Goal: Task Accomplishment & Management: Manage account settings

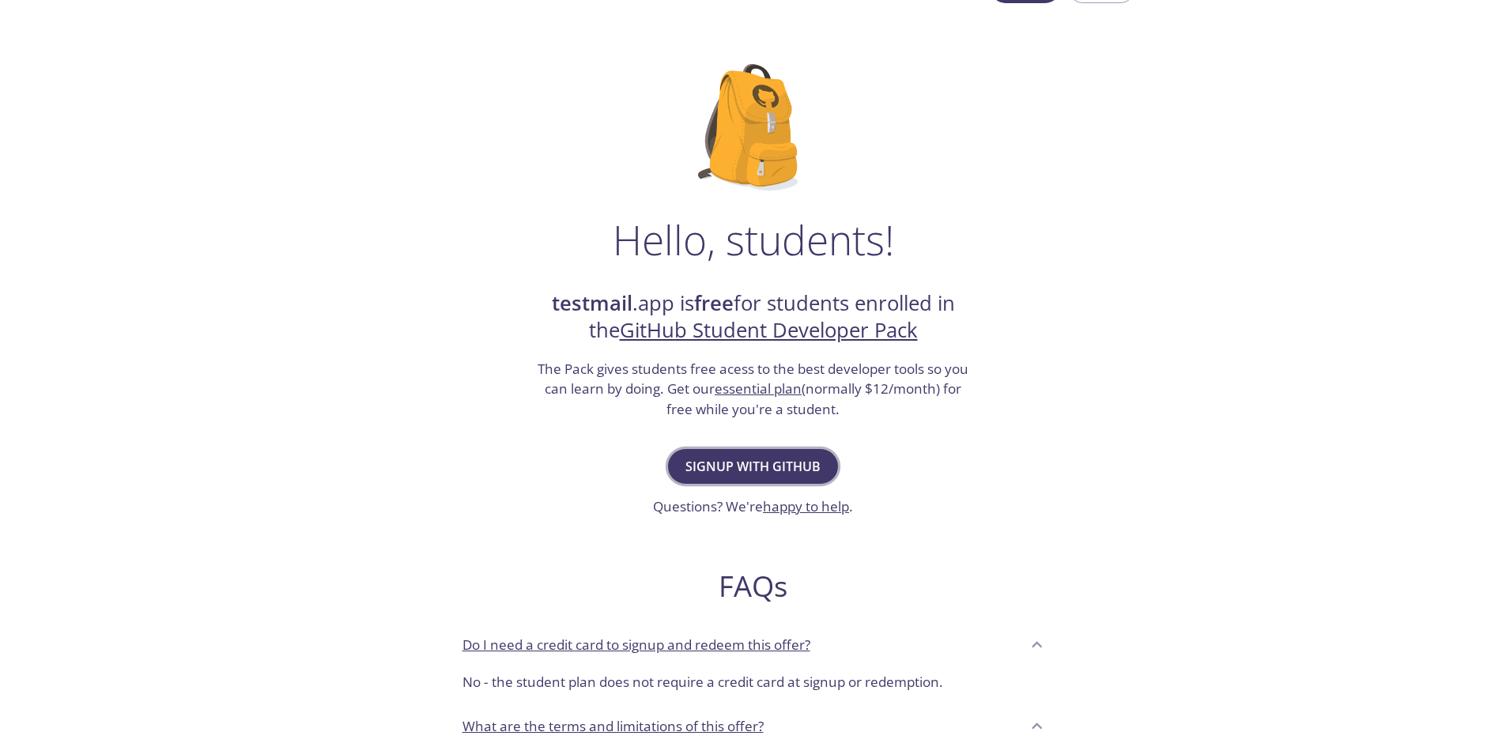
click at [758, 473] on span "Signup with GitHub" at bounding box center [752, 466] width 135 height 22
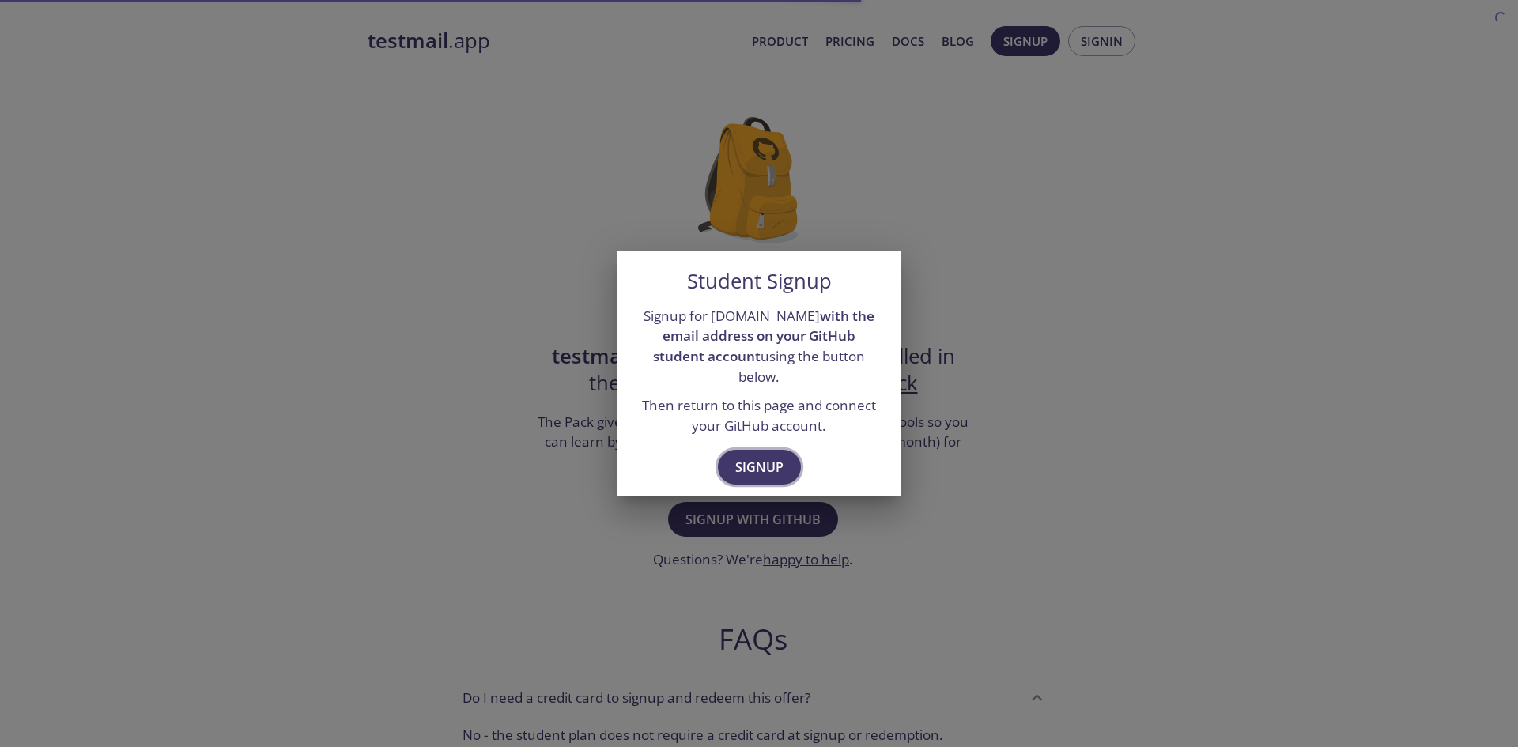
click at [767, 450] on button "Signup" at bounding box center [759, 467] width 83 height 35
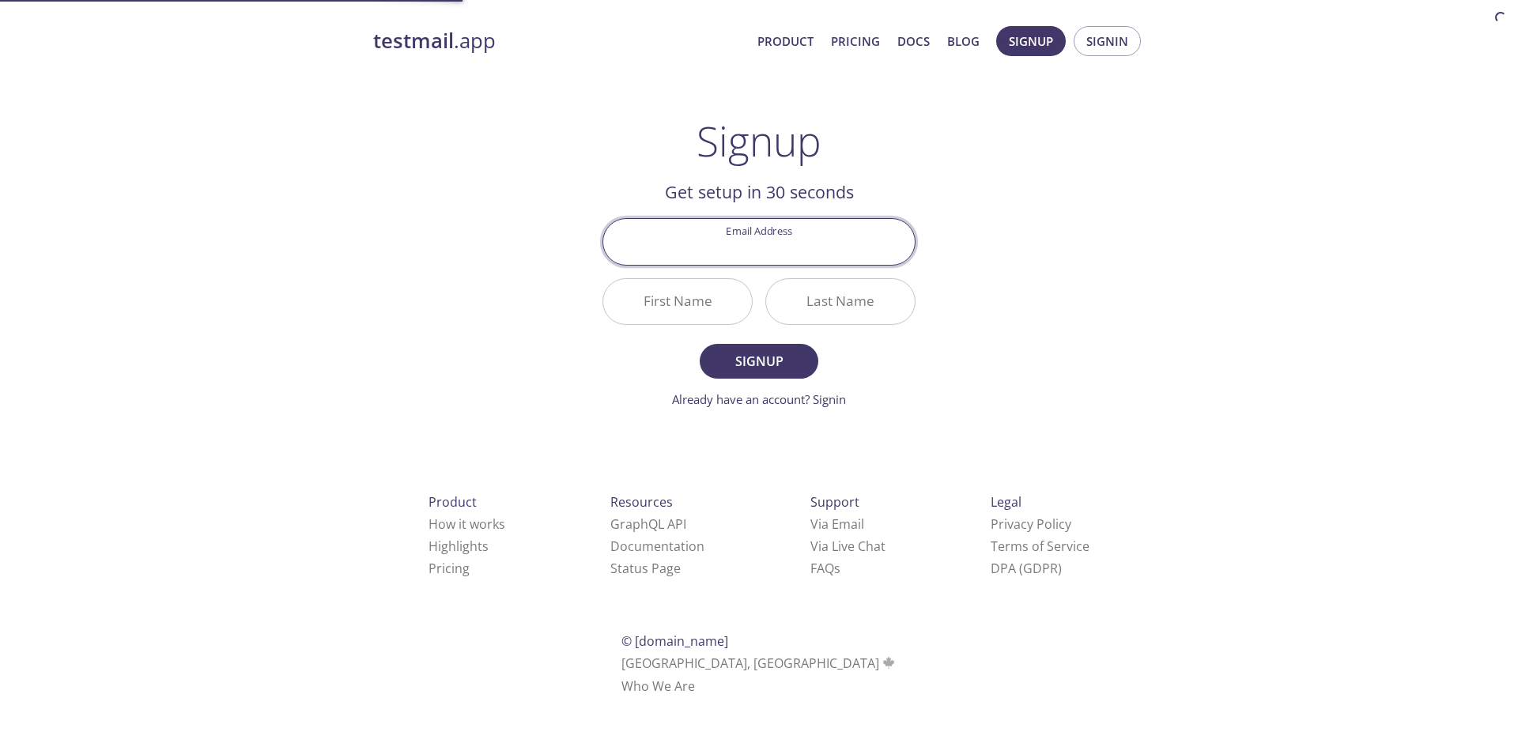
click at [776, 247] on input "Email Address" at bounding box center [758, 241] width 311 height 45
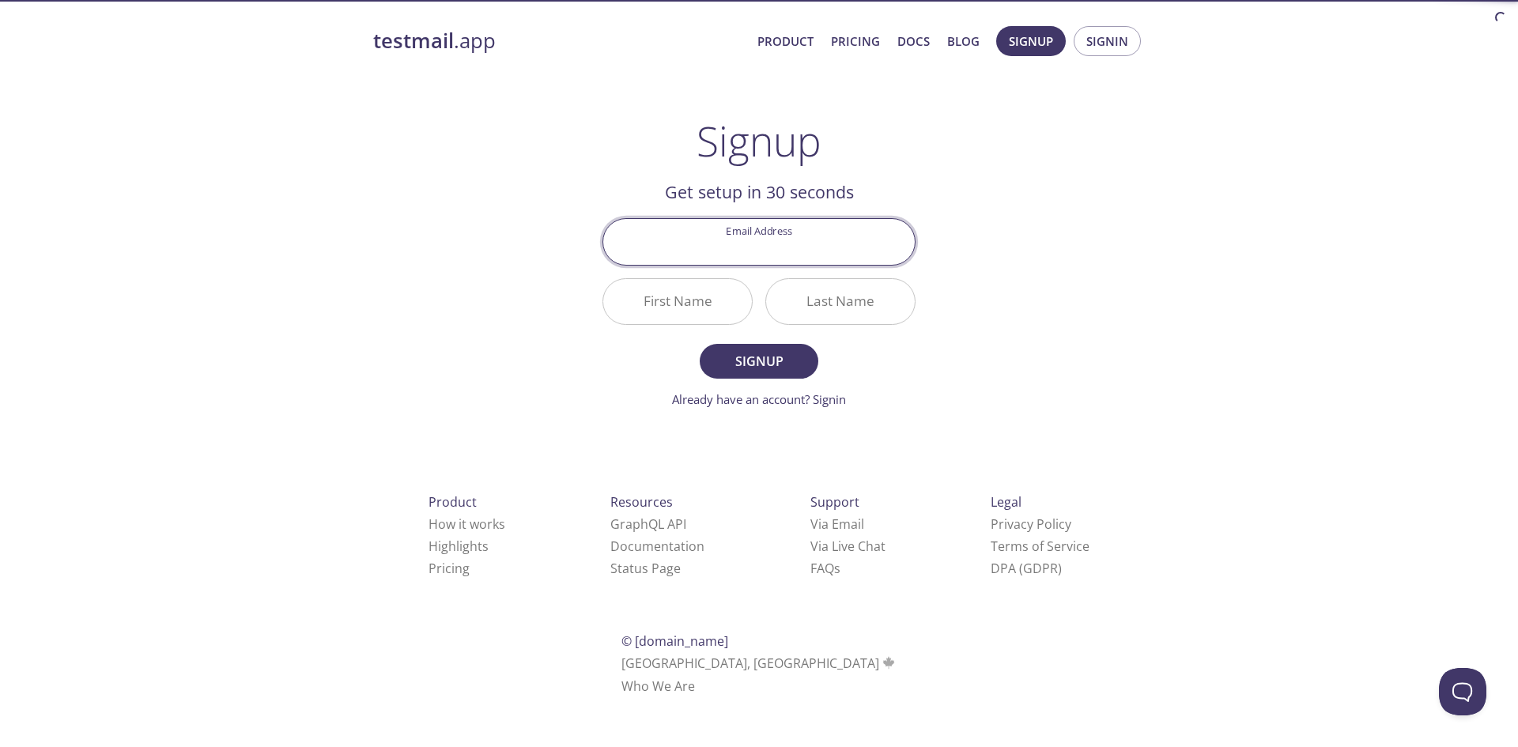
type input "[EMAIL_ADDRESS][DOMAIN_NAME]"
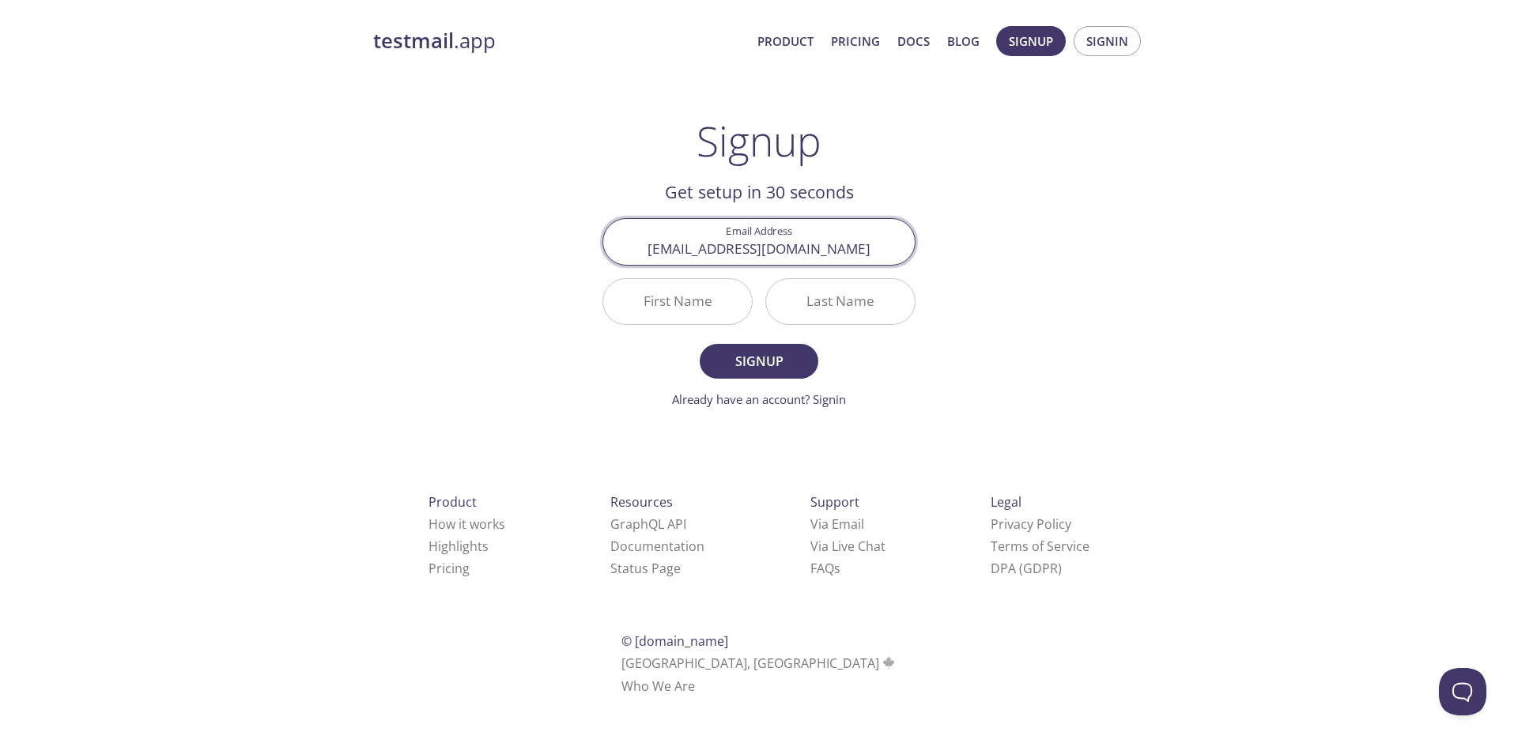
click at [654, 310] on input "First Name" at bounding box center [677, 301] width 149 height 45
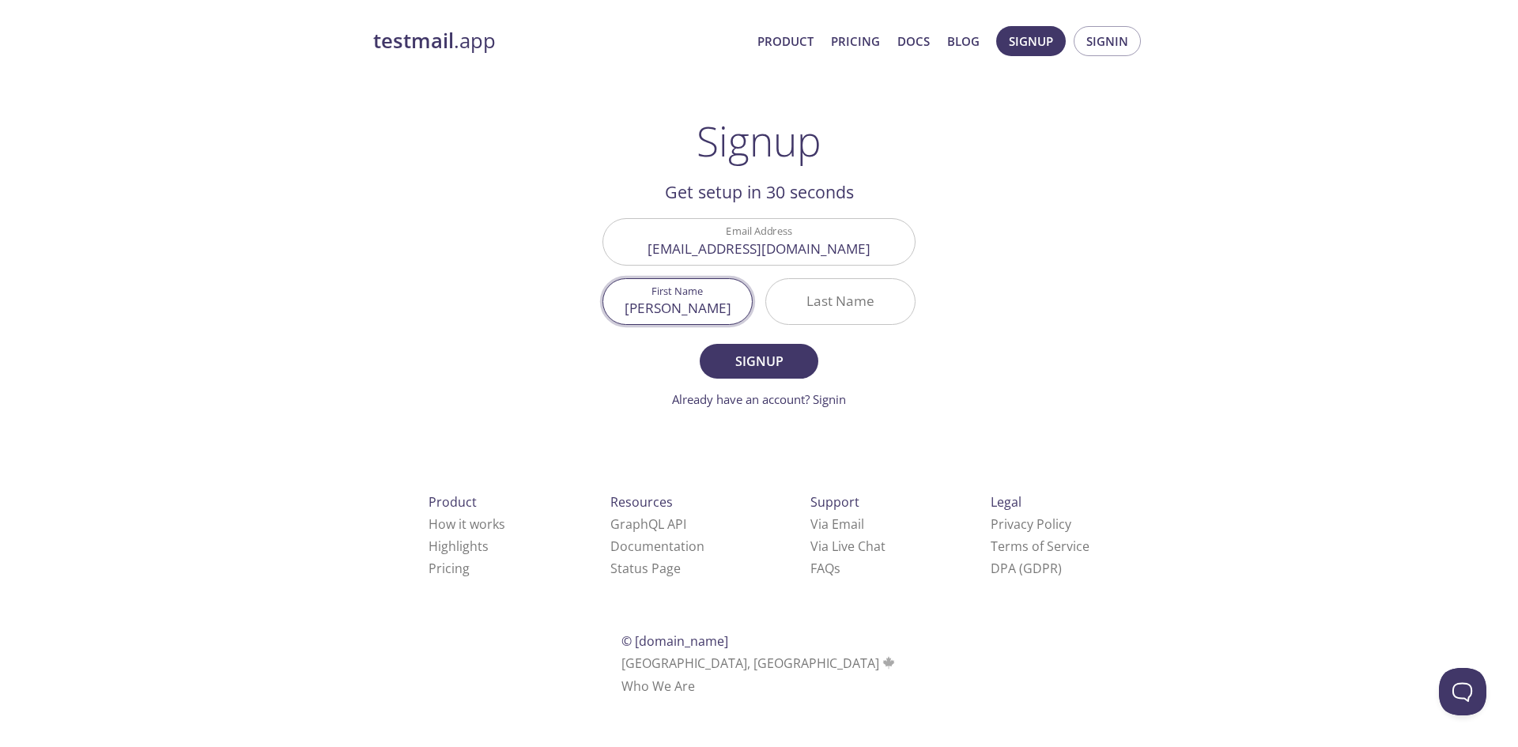
type input "[PERSON_NAME]"
click at [809, 288] on input "Last Name" at bounding box center [840, 301] width 149 height 45
type input "Darne"
click at [797, 383] on form "Email Address aarushdarne@aol.com First Name Aarush Last Name Darne Signup Alre…" at bounding box center [758, 313] width 313 height 190
click at [791, 362] on span "Signup" at bounding box center [759, 361] width 84 height 22
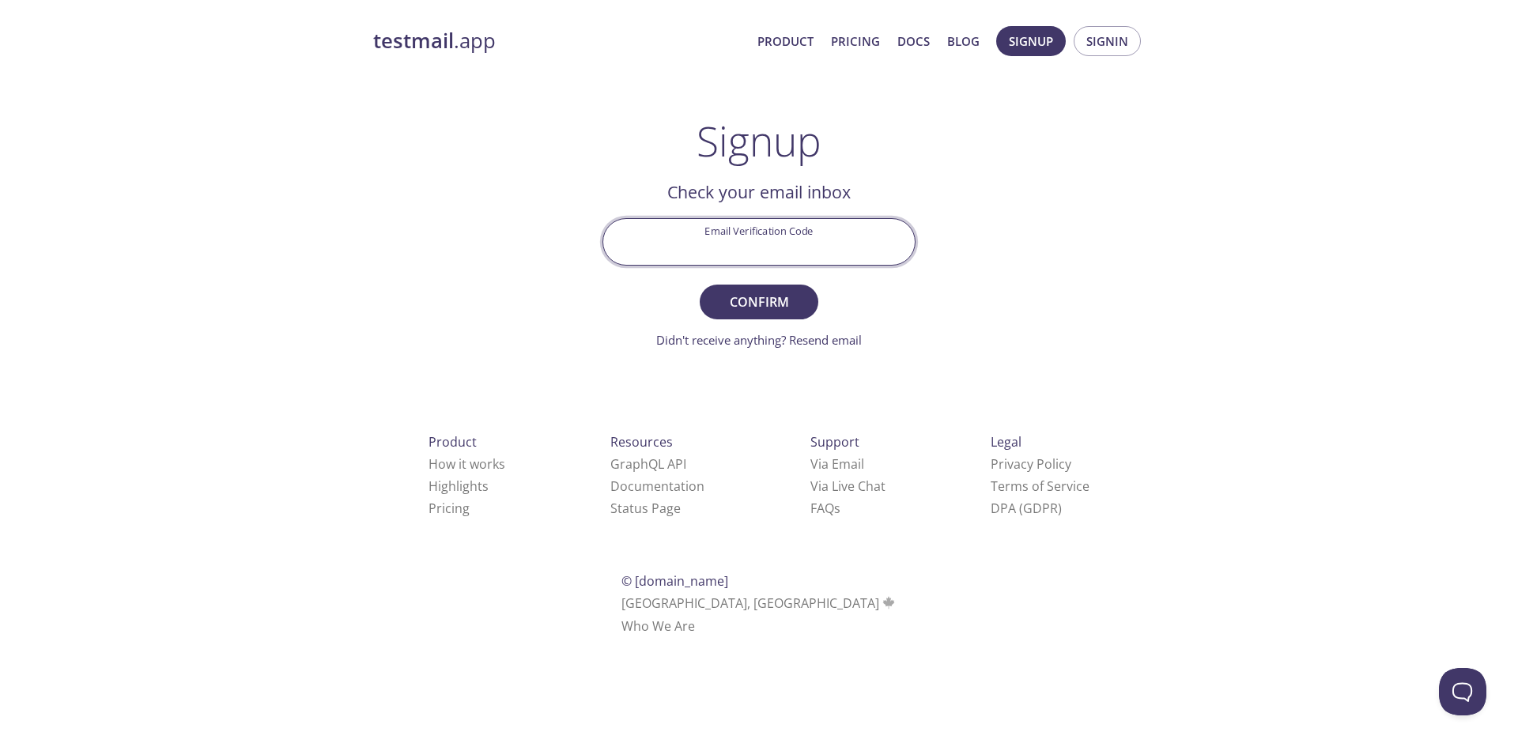
paste input "WWTQRTS"
type input "WWTQRTS"
click at [752, 298] on span "Confirm" at bounding box center [759, 302] width 84 height 22
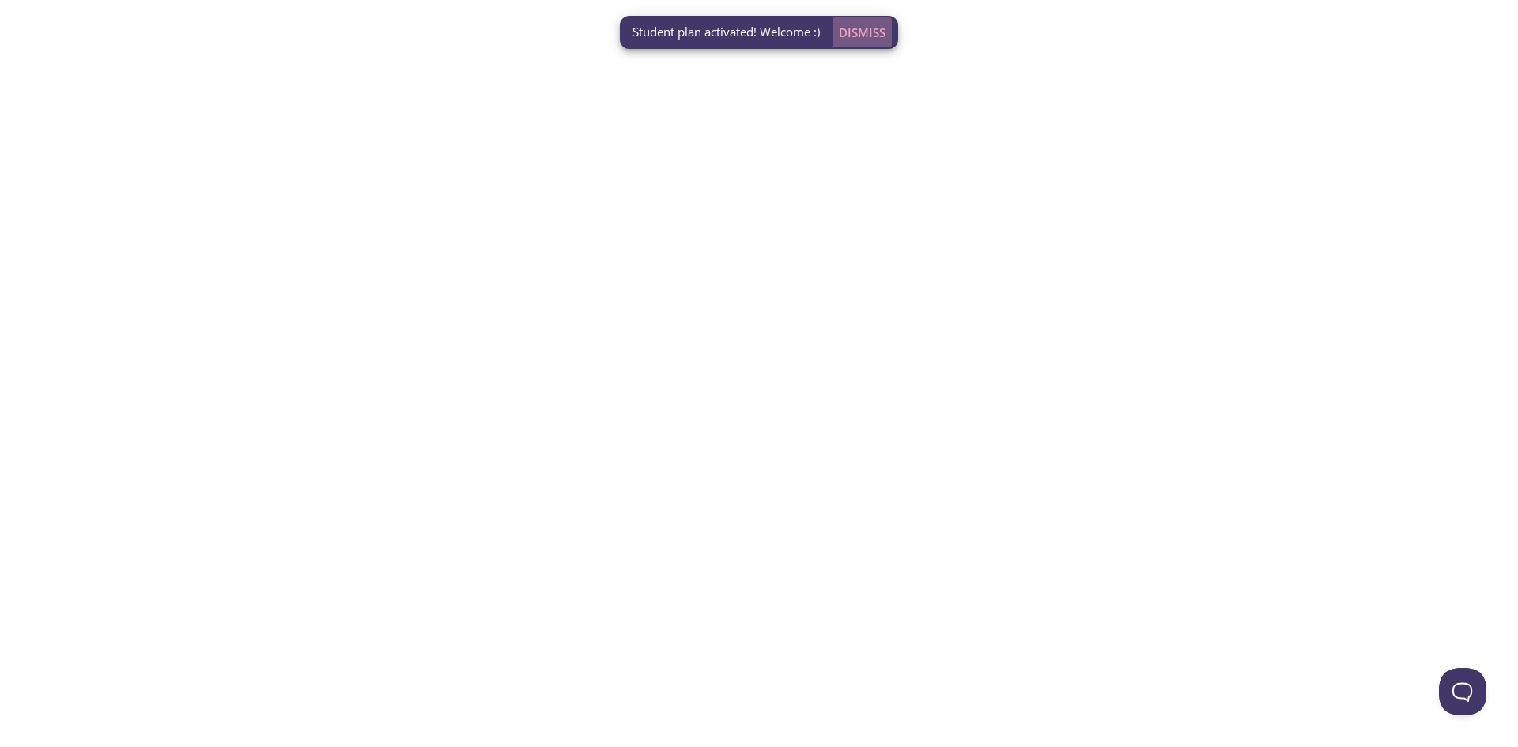
click at [857, 25] on span "Dismiss" at bounding box center [862, 32] width 47 height 21
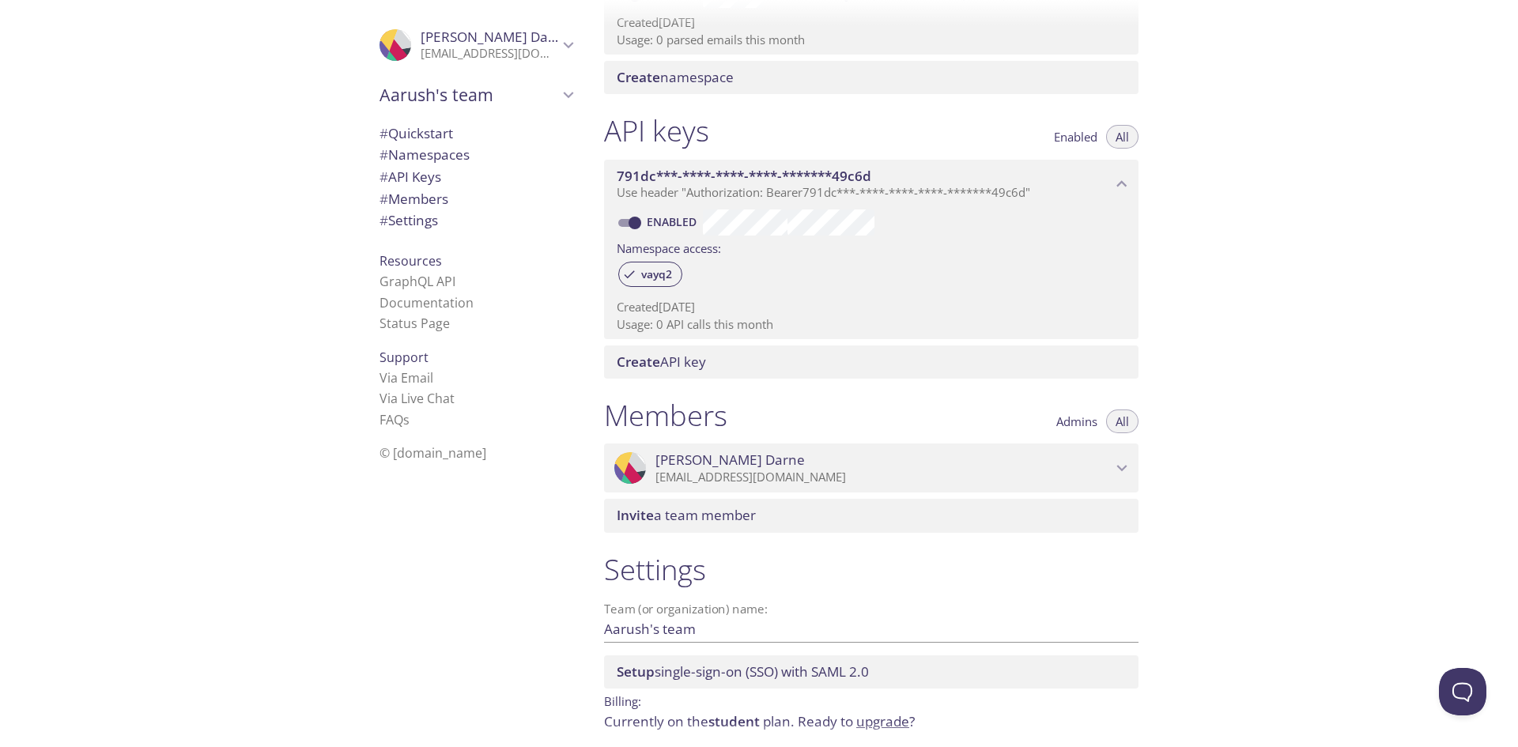
scroll to position [377, 0]
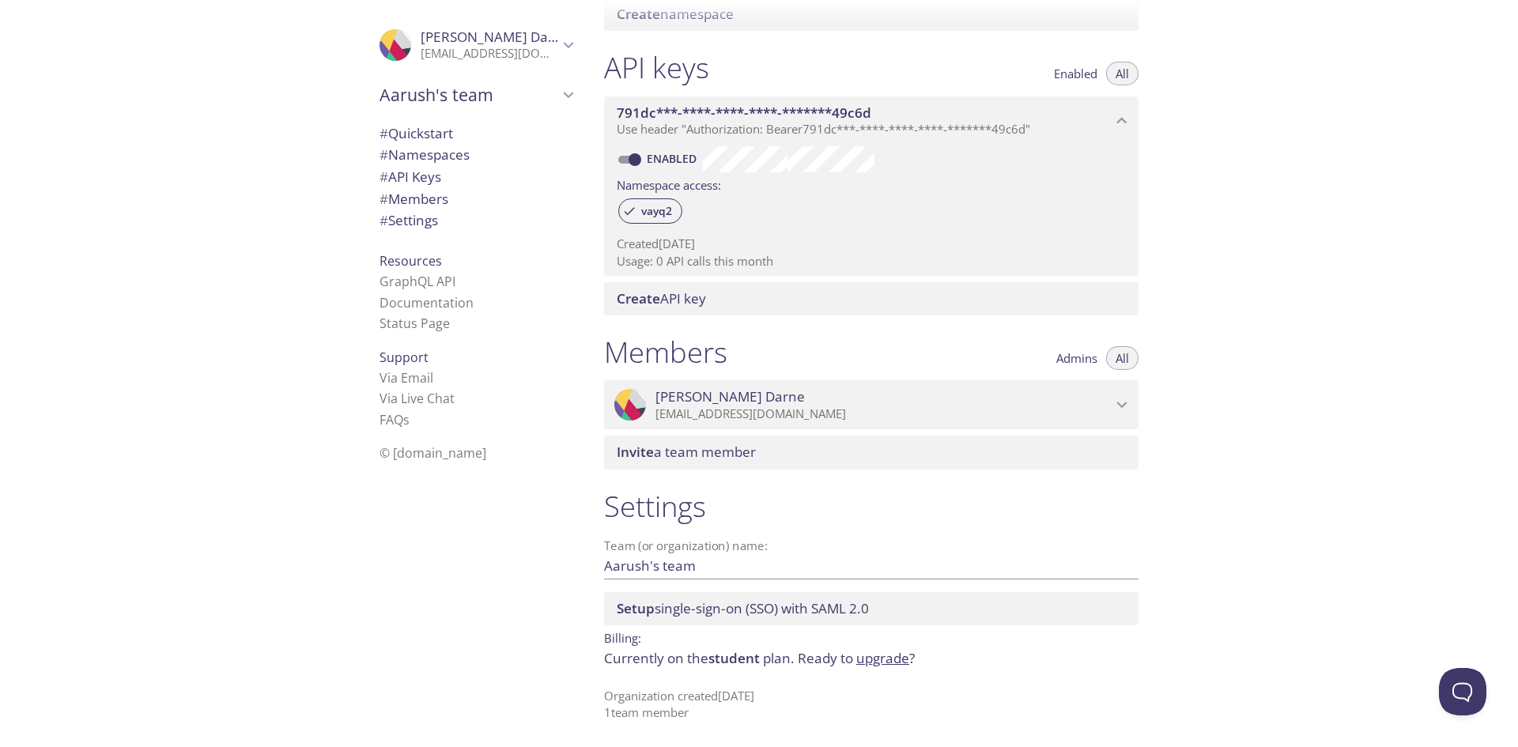
click at [491, 50] on p "[EMAIL_ADDRESS][DOMAIN_NAME]" at bounding box center [489, 54] width 138 height 16
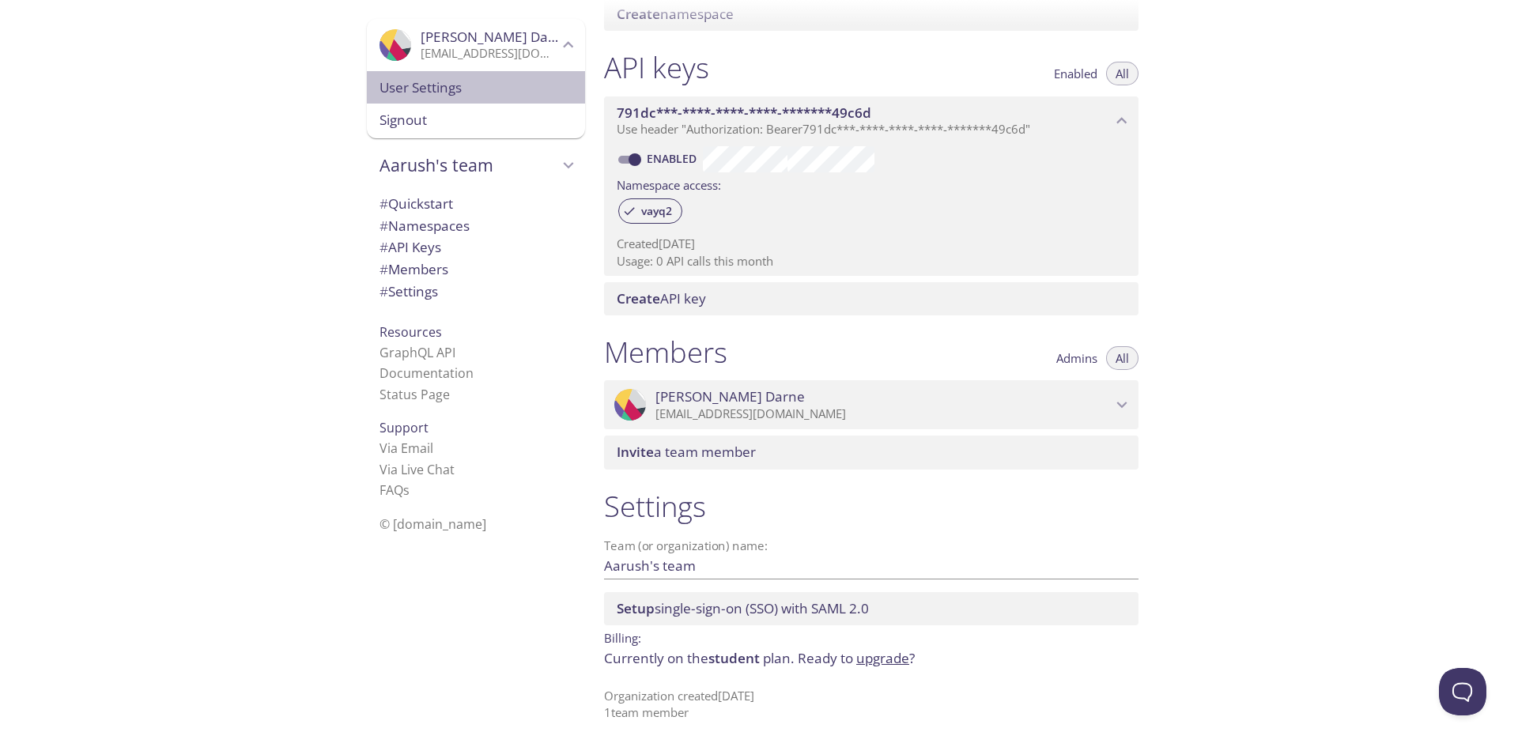
click at [394, 91] on span "User Settings" at bounding box center [475, 87] width 193 height 21
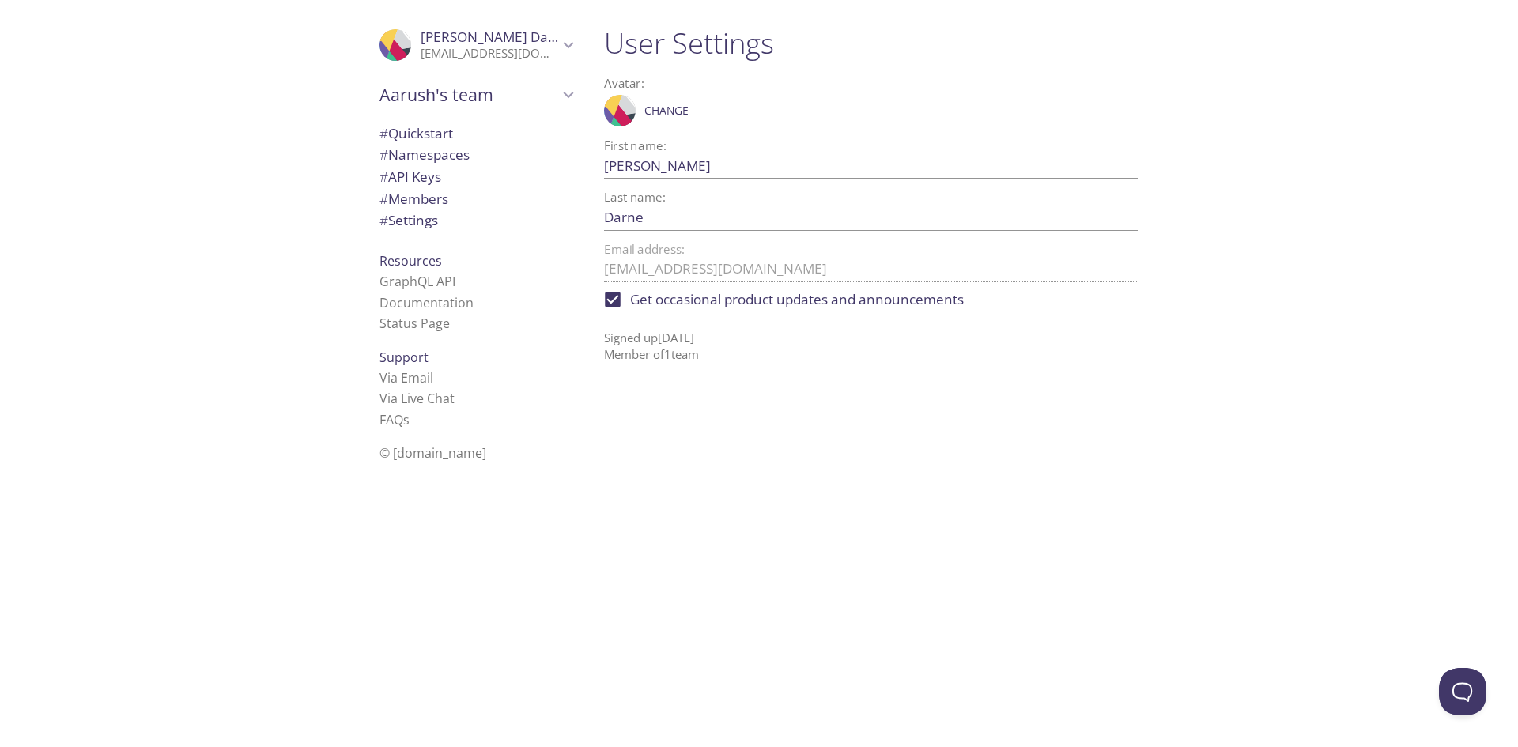
click at [439, 260] on div "Resources GraphQL API Documentation Status Page" at bounding box center [476, 292] width 218 height 96
click at [406, 182] on span "# API Keys" at bounding box center [410, 177] width 62 height 18
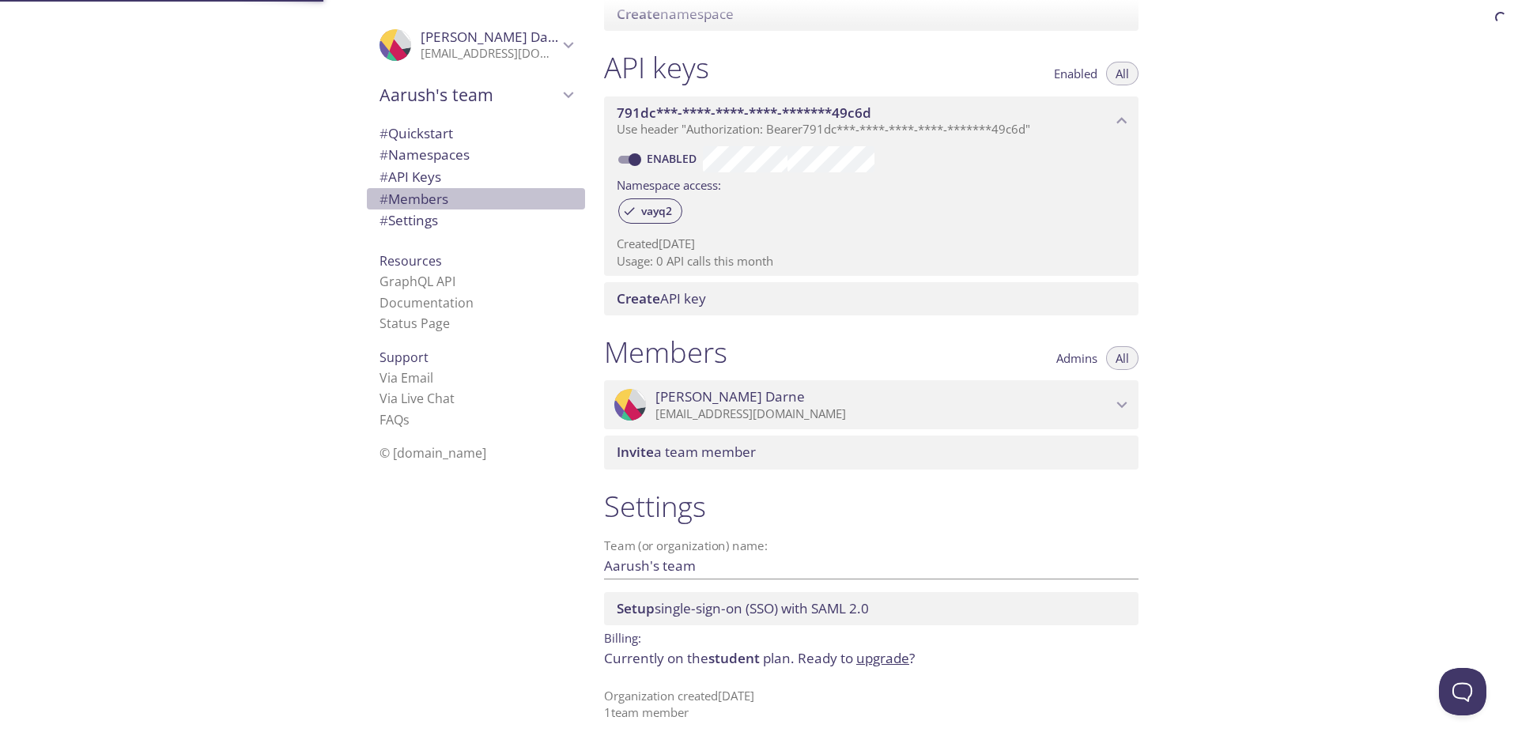
click at [407, 203] on span "# Members" at bounding box center [413, 199] width 69 height 18
click at [403, 178] on span "# API Keys" at bounding box center [410, 177] width 62 height 18
click at [403, 199] on span "# Members" at bounding box center [413, 199] width 69 height 18
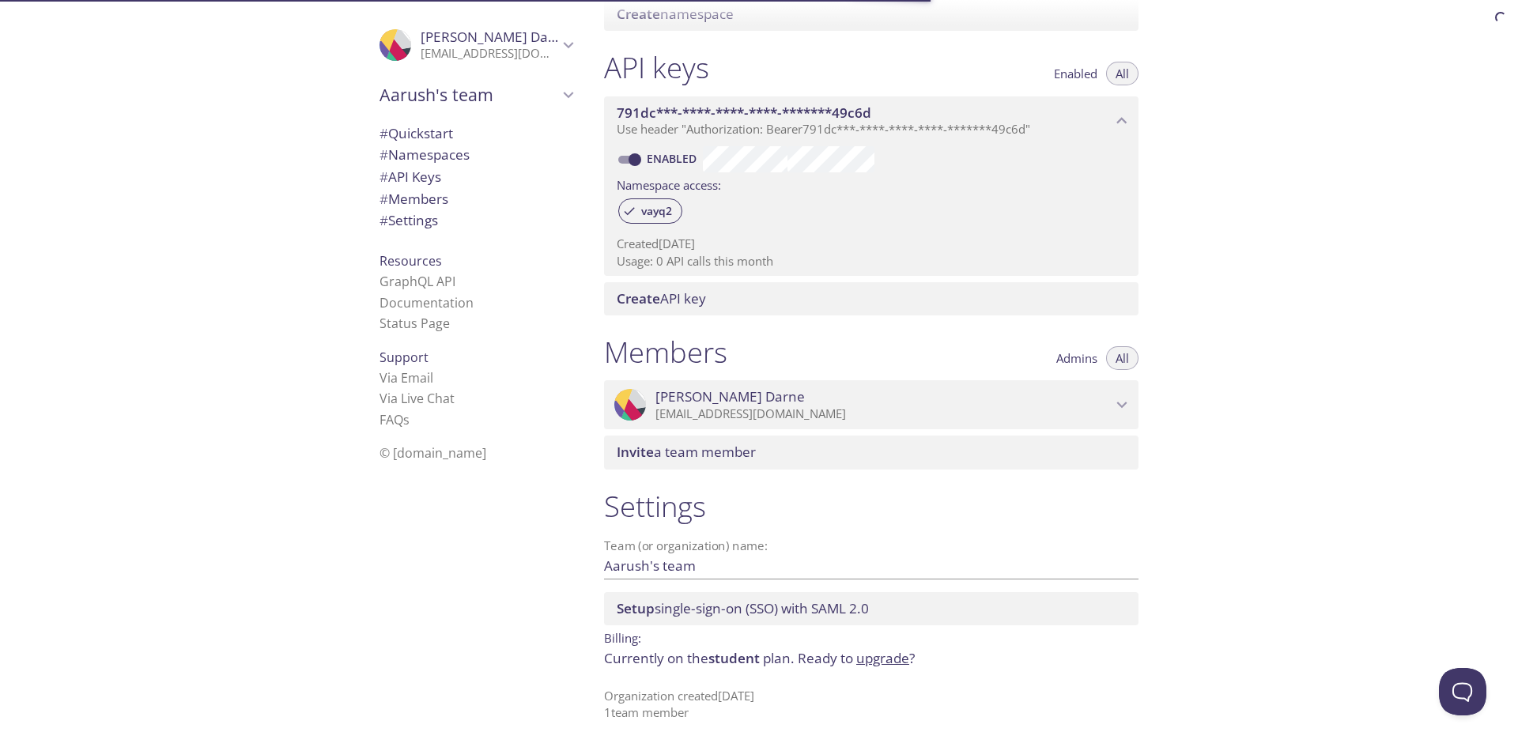
click at [417, 146] on span "# Namespaces" at bounding box center [424, 154] width 90 height 18
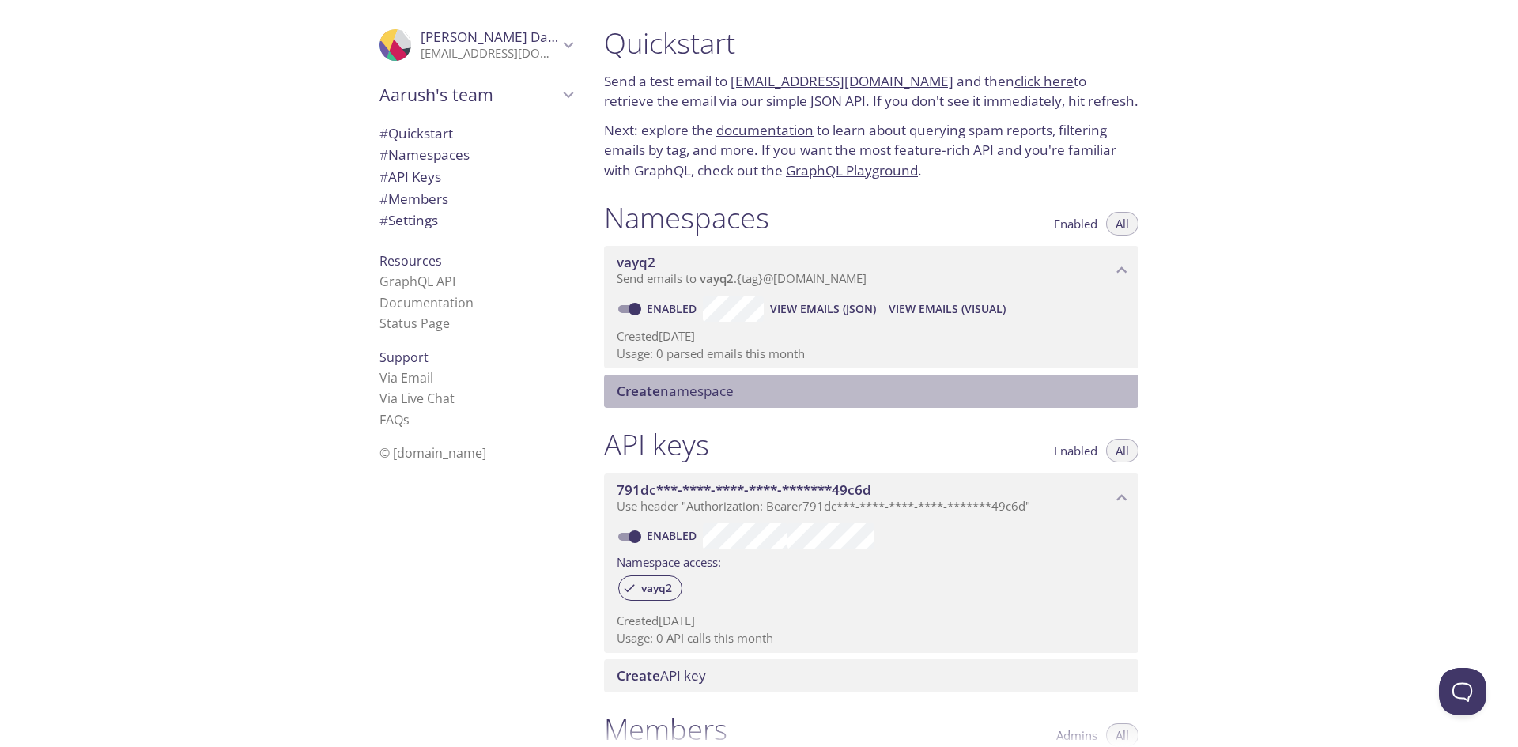
click at [769, 393] on span "Create namespace" at bounding box center [874, 391] width 515 height 17
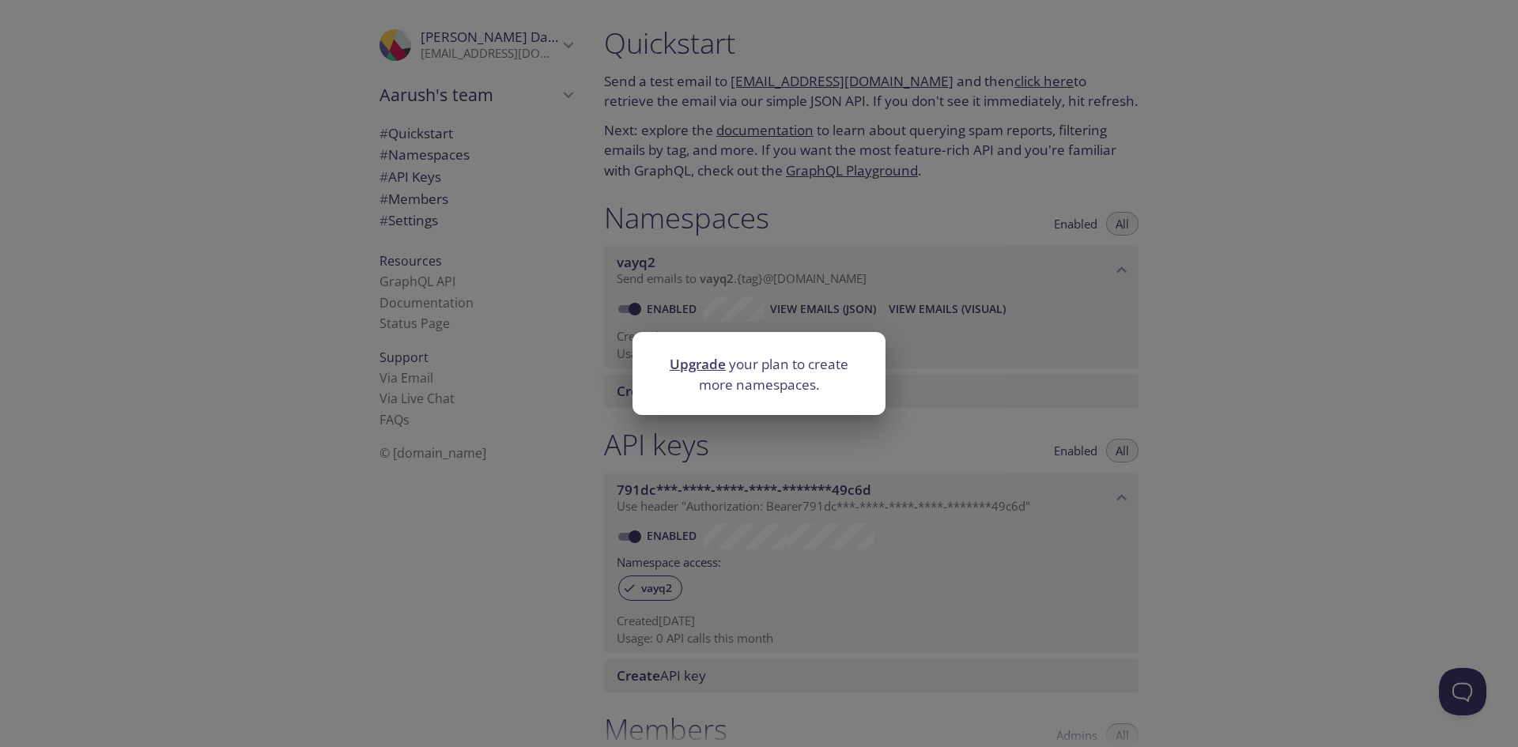
click at [835, 244] on div "Upgrade your plan to create more namespaces." at bounding box center [759, 373] width 1518 height 747
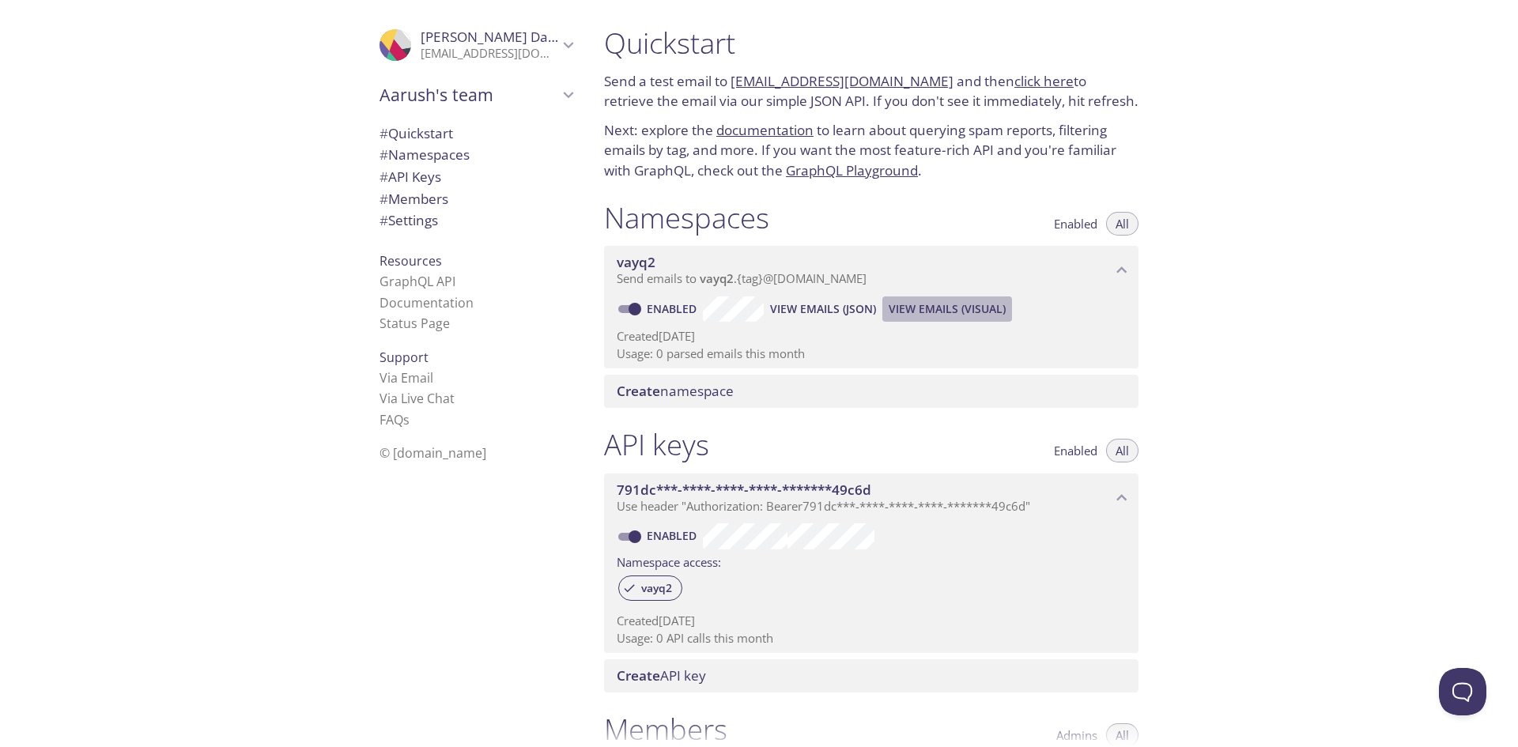
click at [967, 307] on span "View Emails (Visual)" at bounding box center [946, 309] width 117 height 19
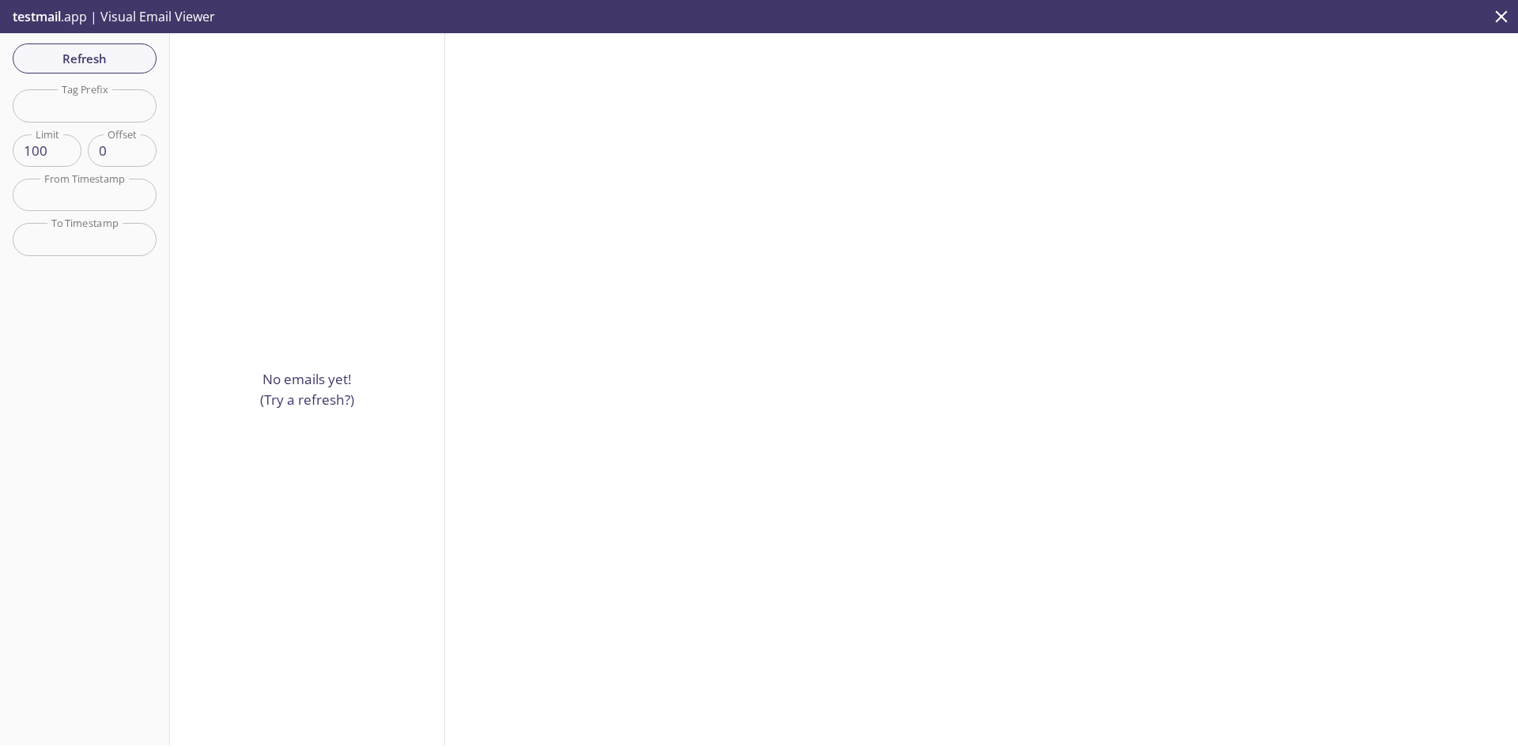
click at [85, 60] on span "Refresh" at bounding box center [84, 58] width 119 height 21
